Goal: Transaction & Acquisition: Purchase product/service

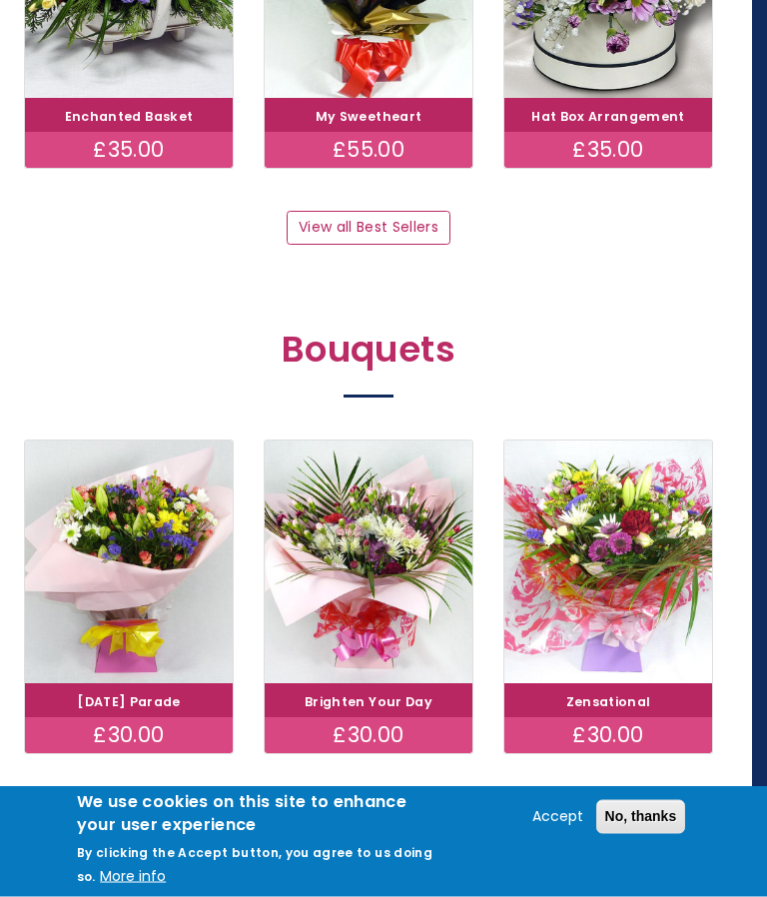
scroll to position [1305, 15]
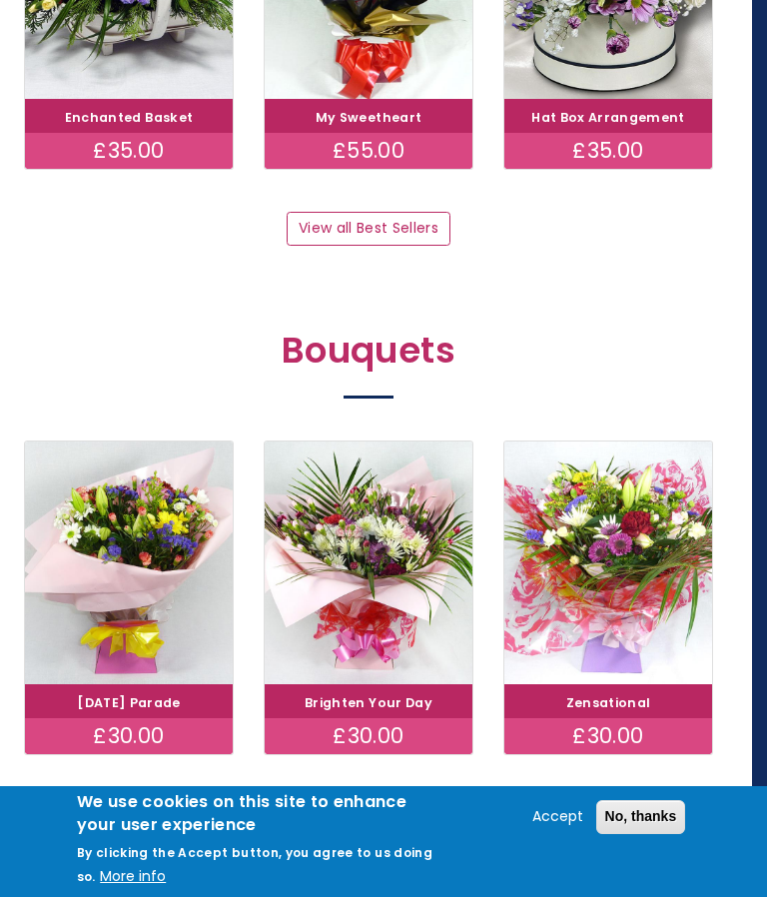
click at [414, 212] on link "View all Best Sellers" at bounding box center [368, 229] width 163 height 34
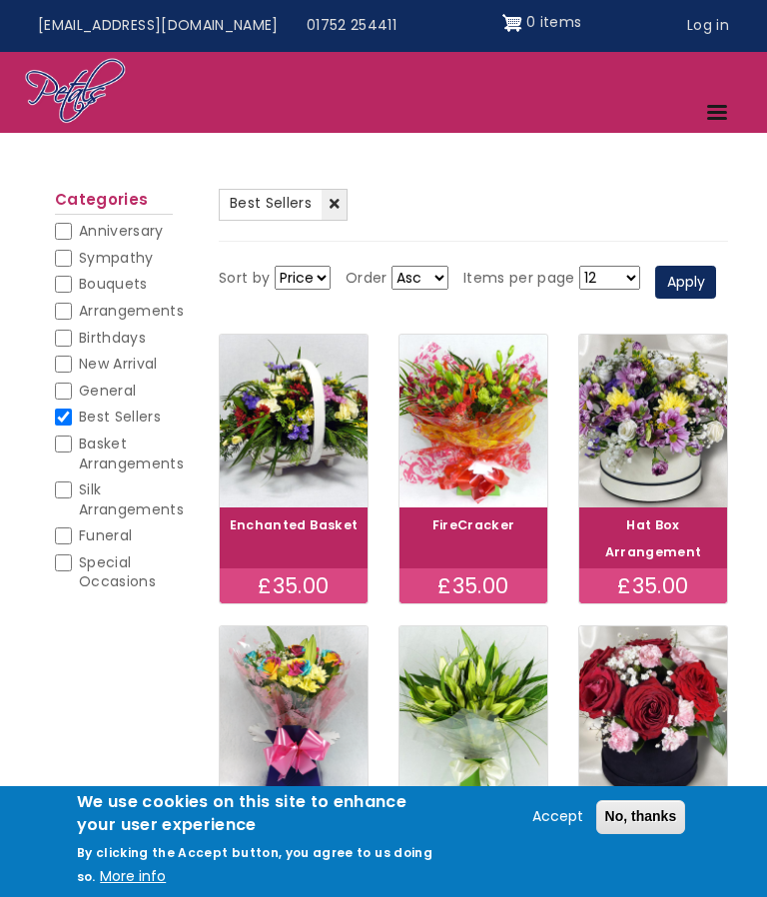
click at [64, 258] on input "Sympathy" at bounding box center [63, 258] width 17 height 17
checkbox input "true"
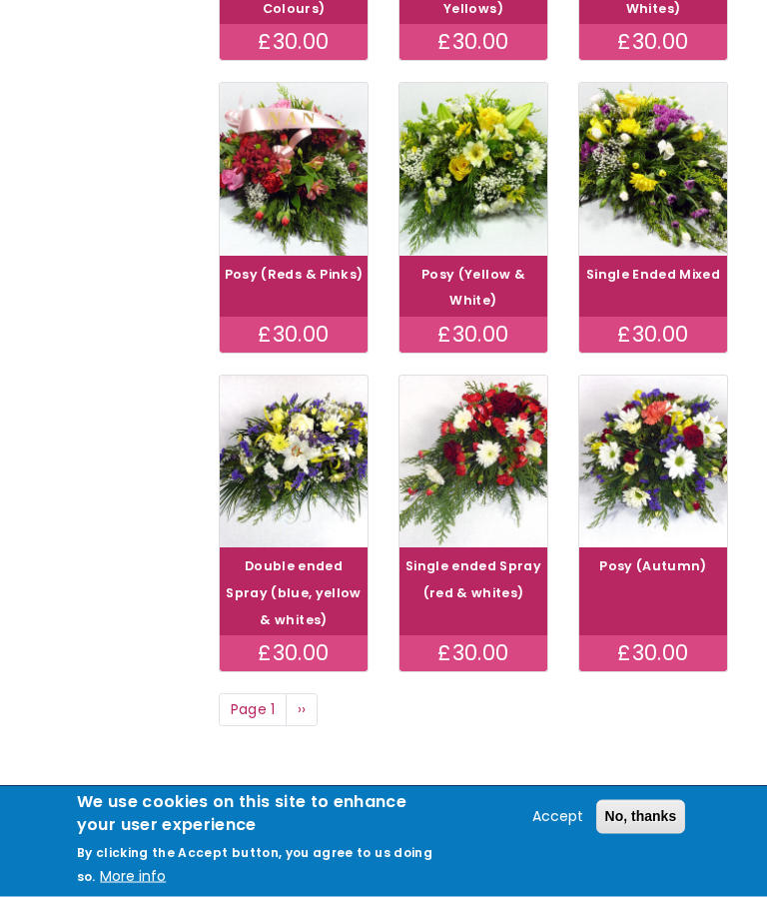
scroll to position [943, 0]
click at [310, 727] on link "Next page ››" at bounding box center [302, 710] width 32 height 34
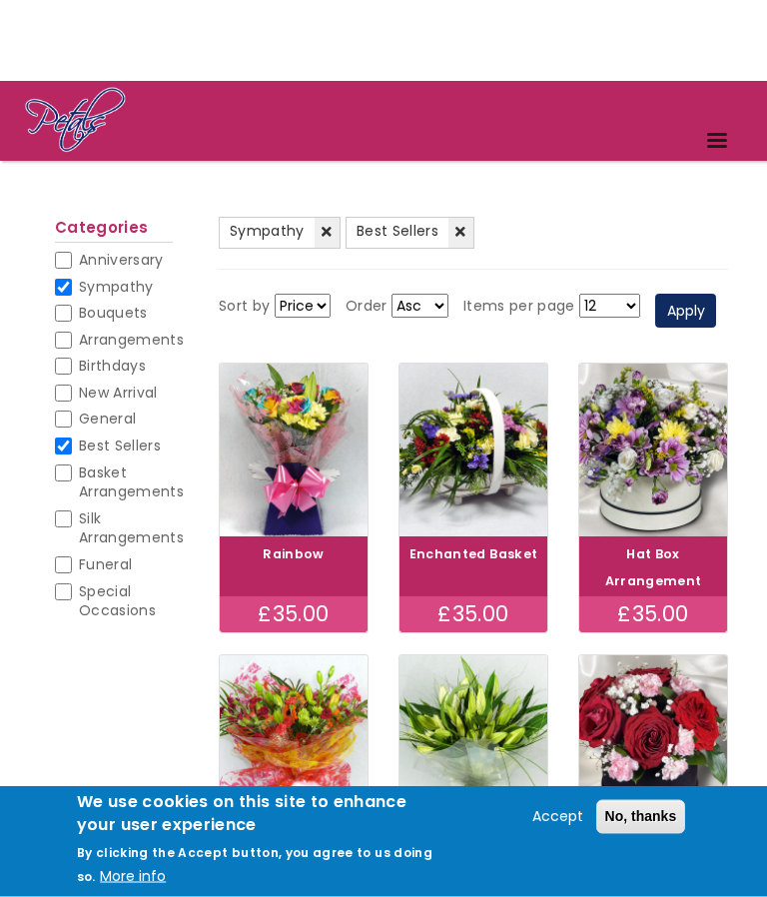
scroll to position [50, 0]
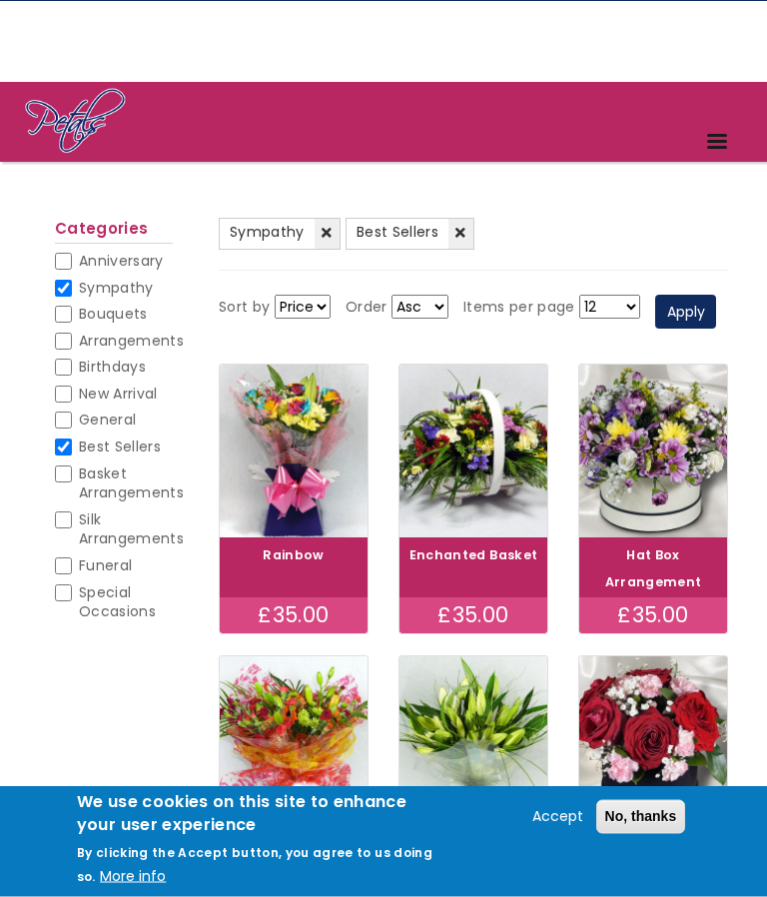
click at [69, 439] on input "Best Sellers" at bounding box center [63, 447] width 17 height 17
checkbox input "false"
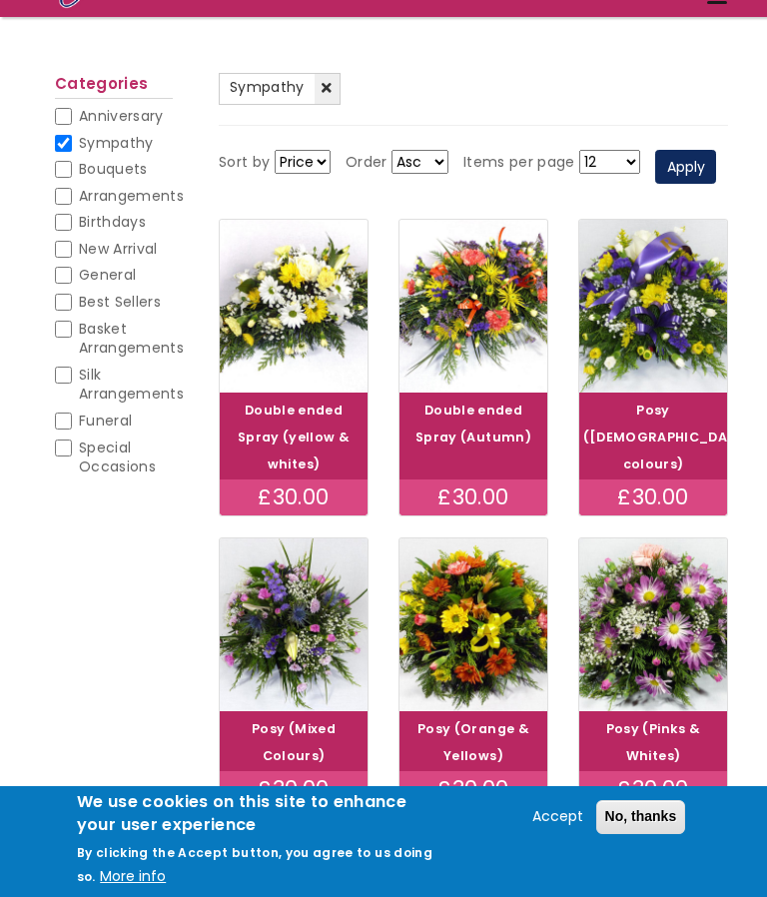
scroll to position [195, 0]
click at [69, 268] on input "General" at bounding box center [63, 276] width 17 height 17
checkbox input "true"
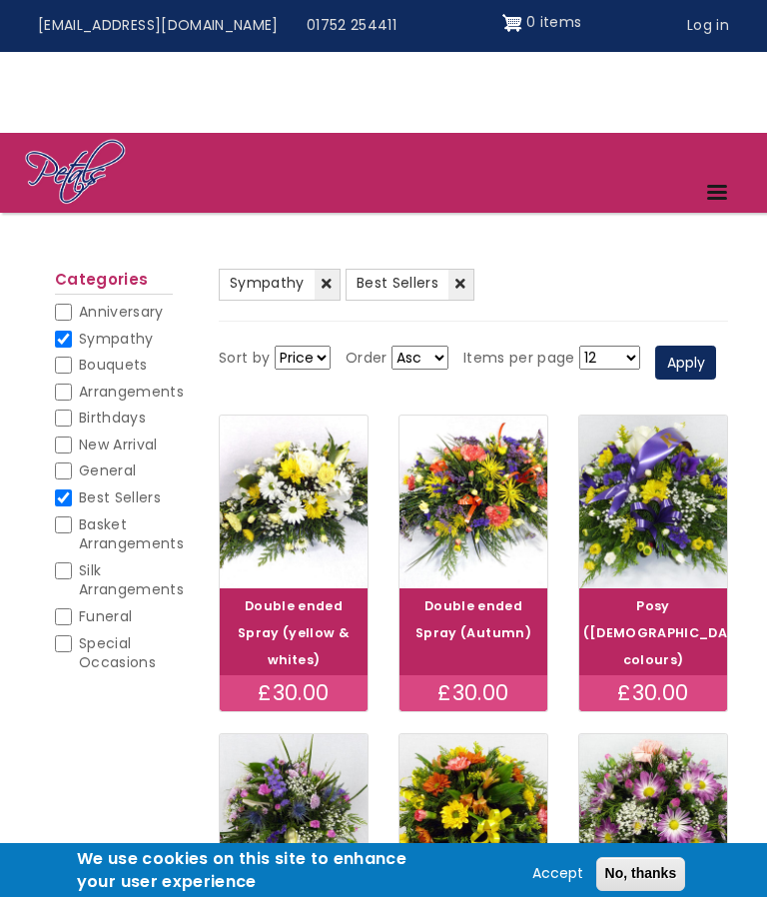
scroll to position [1029, 0]
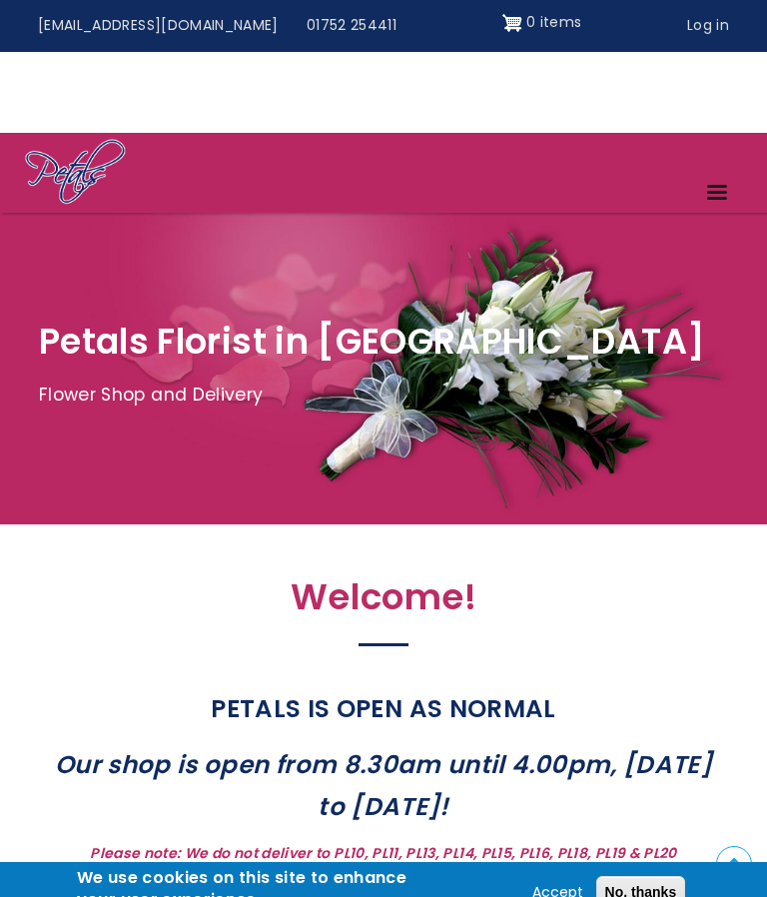
scroll to position [1305, 15]
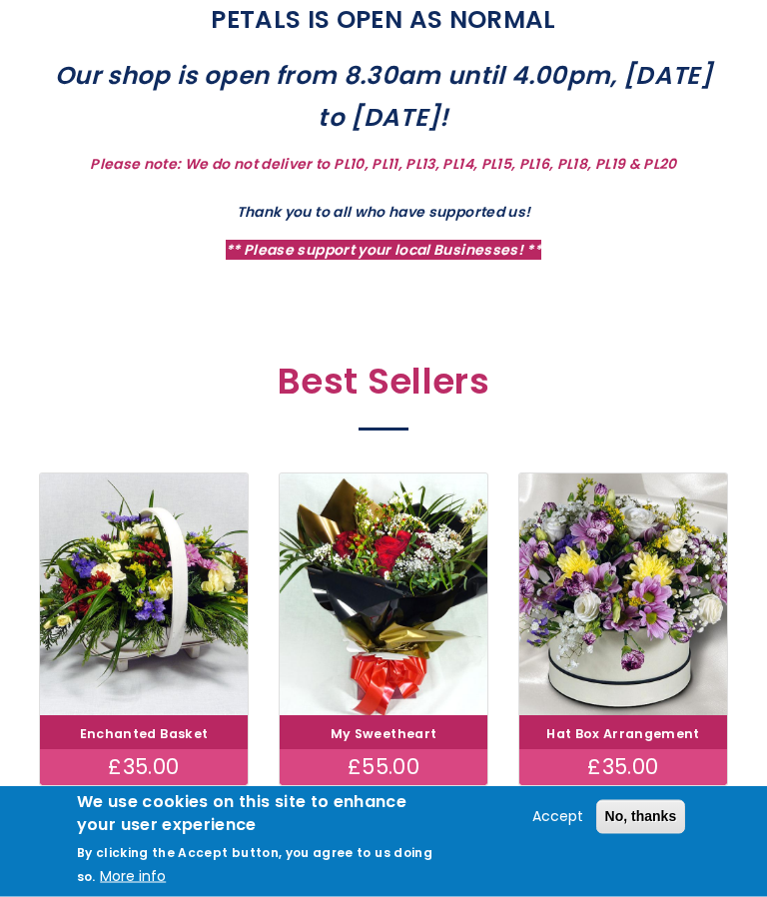
scroll to position [689, 0]
click at [657, 598] on img at bounding box center [623, 594] width 208 height 243
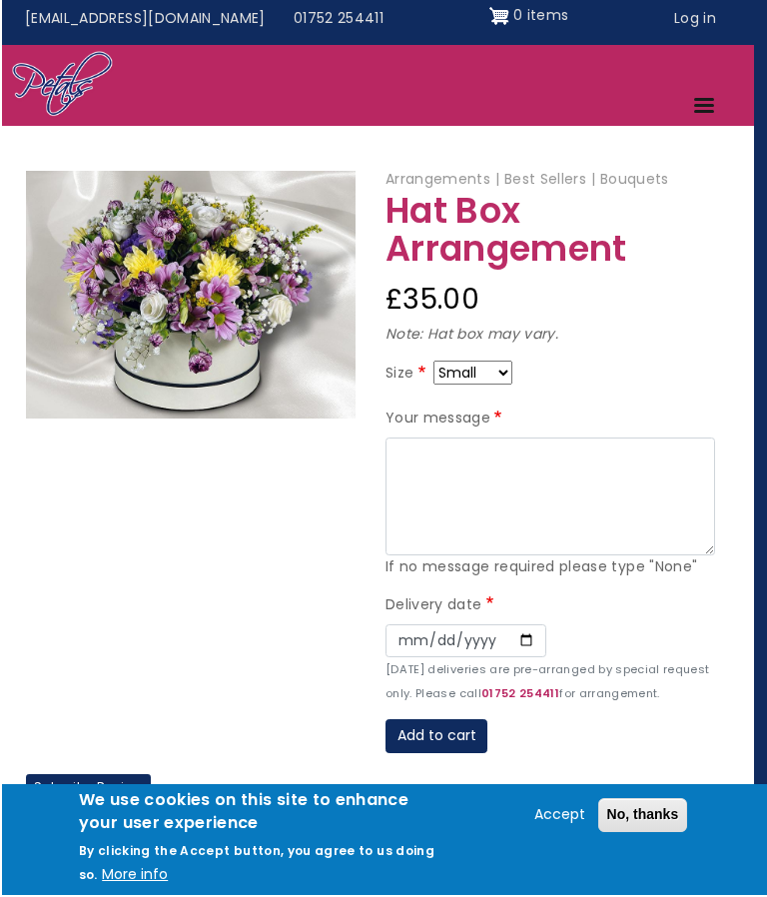
scroll to position [59, 0]
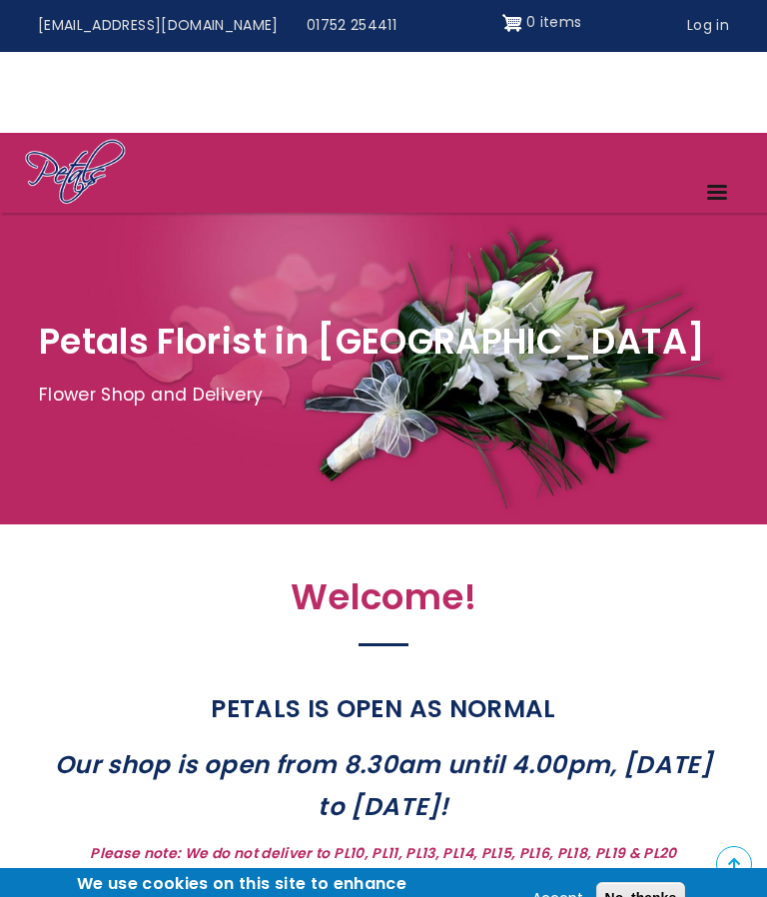
scroll to position [777, 0]
